Goal: Information Seeking & Learning: Learn about a topic

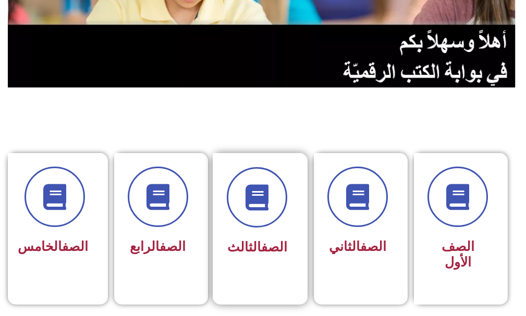
scroll to position [209, 0]
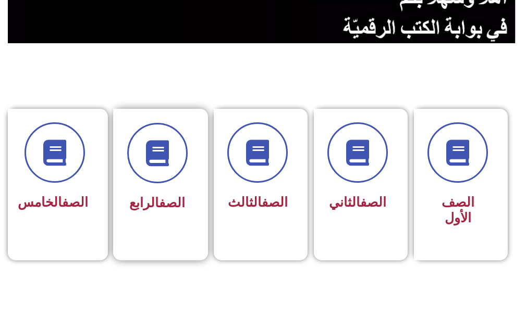
click at [162, 195] on div "الصف الرابع" at bounding box center [157, 203] width 60 height 25
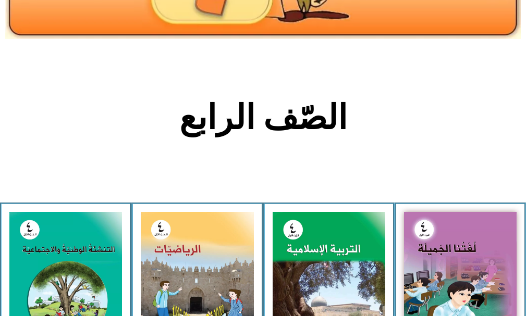
scroll to position [209, 0]
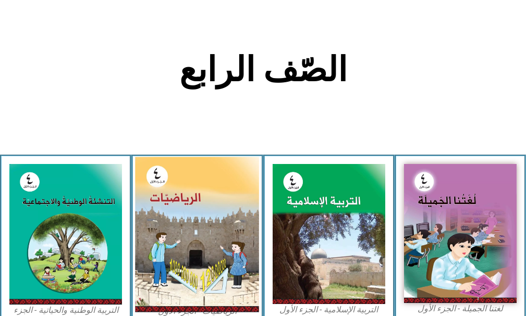
click at [211, 233] on img at bounding box center [197, 234] width 124 height 155
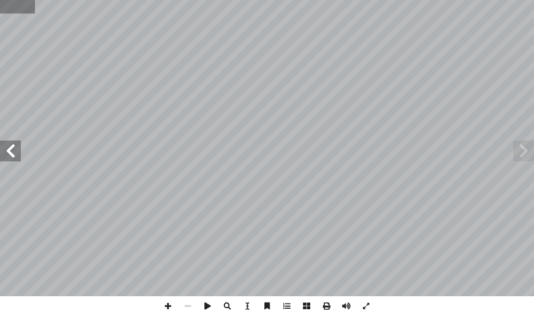
click at [22, 6] on input "text" at bounding box center [17, 7] width 35 height 14
type input "*"
type input "**"
click at [7, 156] on span at bounding box center [10, 151] width 21 height 21
click at [170, 309] on span at bounding box center [168, 307] width 20 height 20
